Goal: Task Accomplishment & Management: Manage account settings

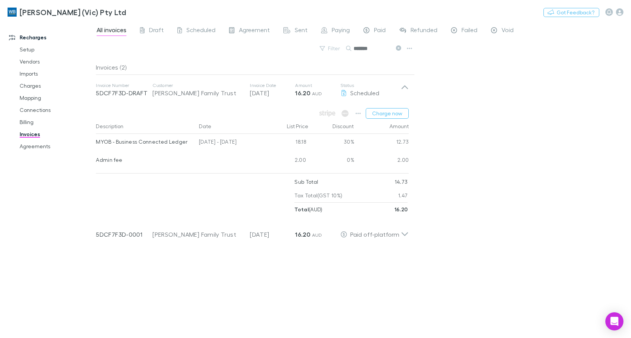
click at [34, 143] on link "Agreements" at bounding box center [56, 146] width 88 height 12
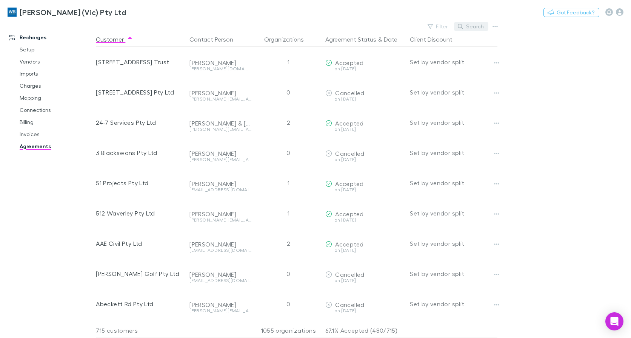
click at [467, 25] on button "Search" at bounding box center [471, 26] width 34 height 9
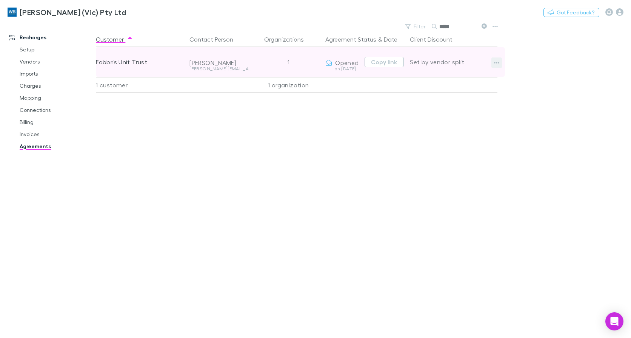
click at [495, 62] on icon "button" at bounding box center [497, 63] width 5 height 2
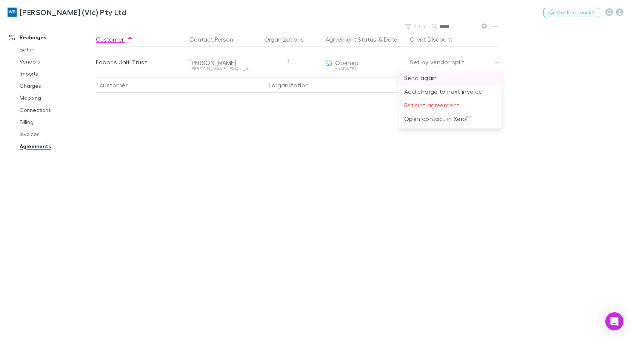
click at [440, 75] on p "Send again" at bounding box center [450, 77] width 92 height 9
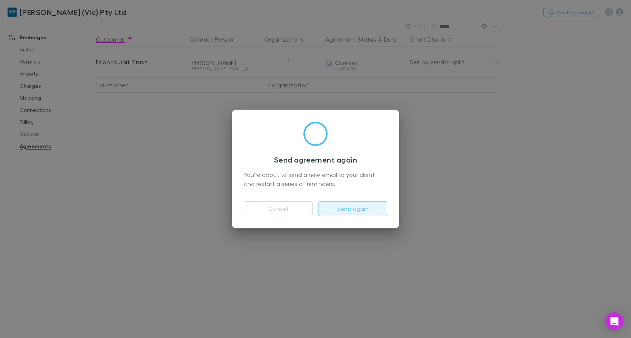
click at [349, 211] on button "Send again" at bounding box center [353, 208] width 69 height 15
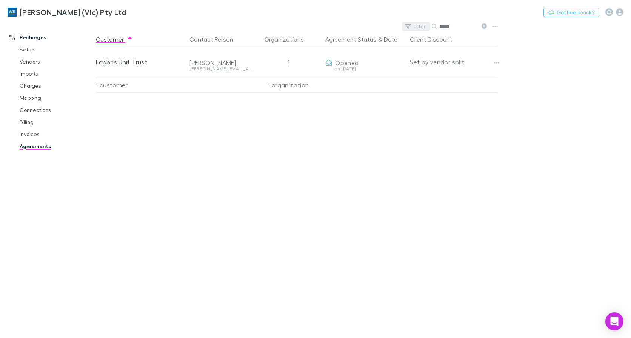
drag, startPoint x: 461, startPoint y: 31, endPoint x: 412, endPoint y: 31, distance: 49.1
click at [412, 31] on div "Filter Search *****" at bounding box center [446, 26] width 88 height 11
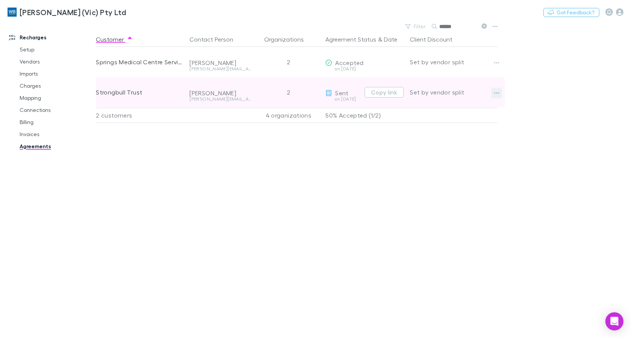
type input "******"
click at [500, 91] on button "button" at bounding box center [497, 93] width 11 height 11
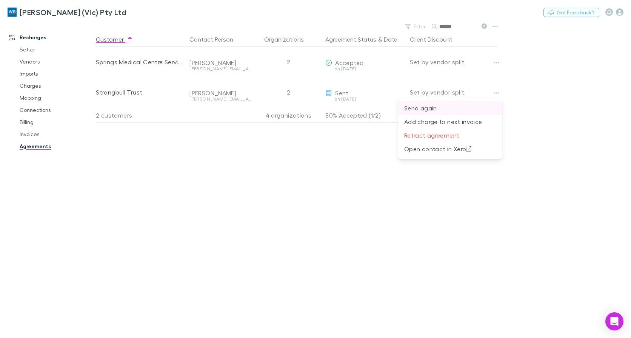
click at [444, 107] on p "Send again" at bounding box center [450, 107] width 92 height 9
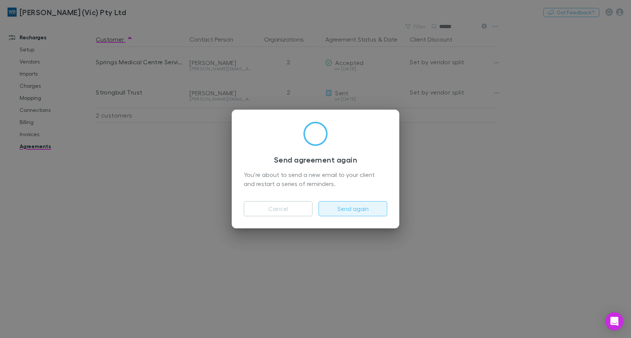
click at [353, 210] on button "Send again" at bounding box center [353, 208] width 69 height 15
